Goal: Task Accomplishment & Management: Manage account settings

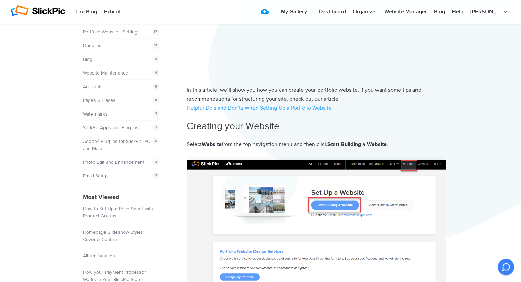
scroll to position [68, 0]
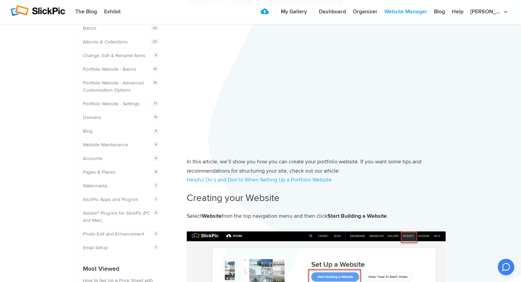
click at [422, 12] on link "Website Manager" at bounding box center [406, 12] width 50 height 14
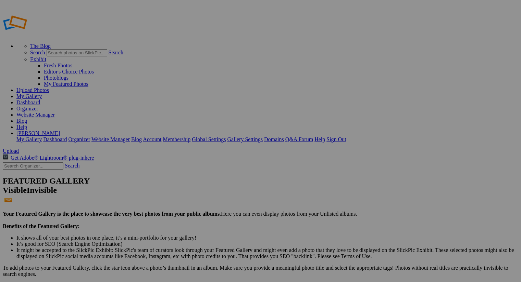
click at [198, 167] on span "Yes" at bounding box center [194, 168] width 8 height 6
